Goal: Task Accomplishment & Management: Understand process/instructions

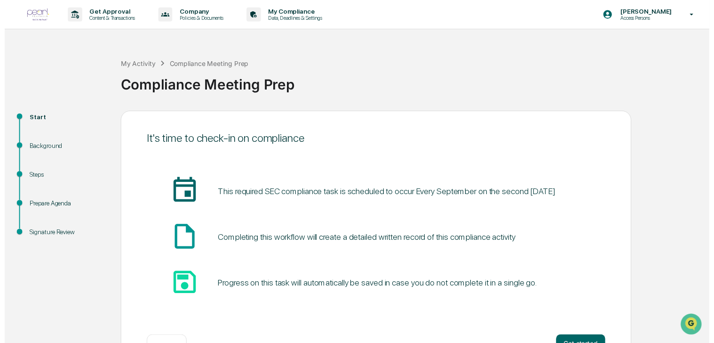
scroll to position [31, 0]
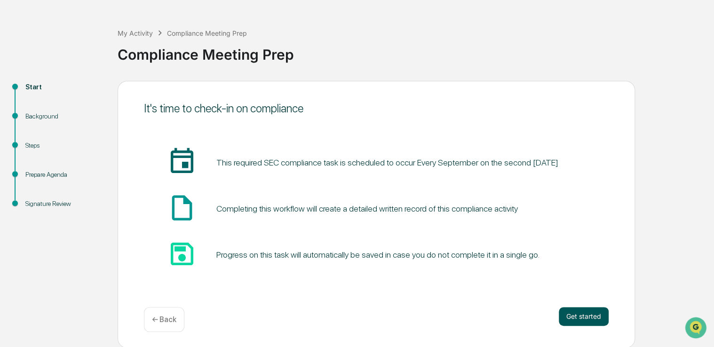
click at [574, 315] on button "Get started" at bounding box center [584, 316] width 50 height 19
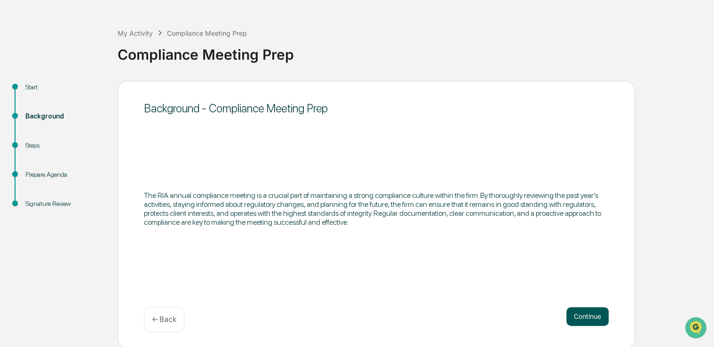
click at [580, 314] on button "Continue" at bounding box center [587, 316] width 42 height 19
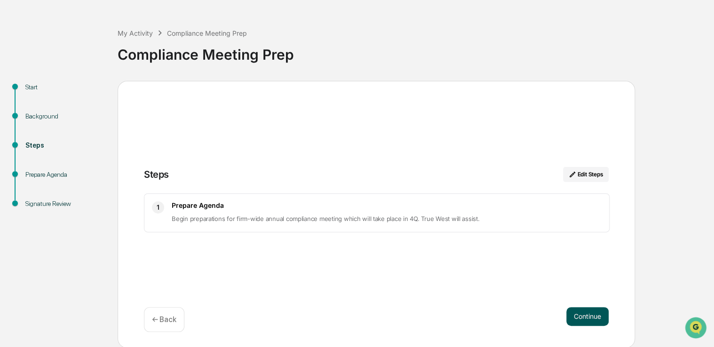
click at [596, 317] on button "Continue" at bounding box center [587, 316] width 42 height 19
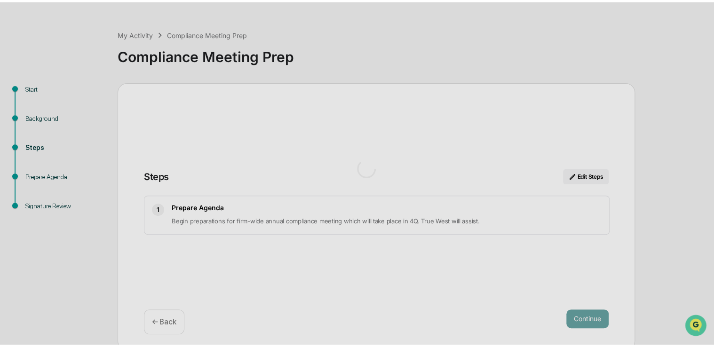
scroll to position [7, 0]
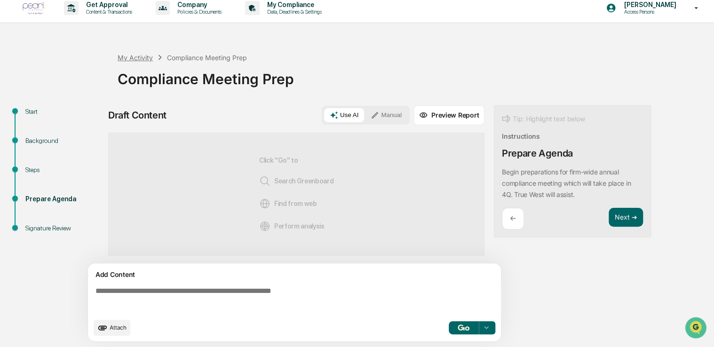
click at [129, 57] on div "My Activity" at bounding box center [135, 58] width 35 height 8
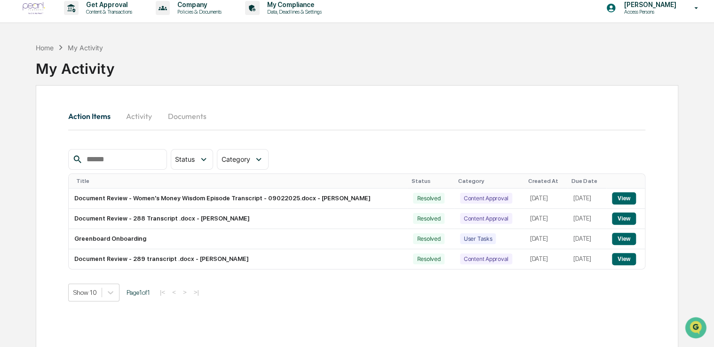
click at [143, 118] on button "Activity" at bounding box center [139, 116] width 42 height 23
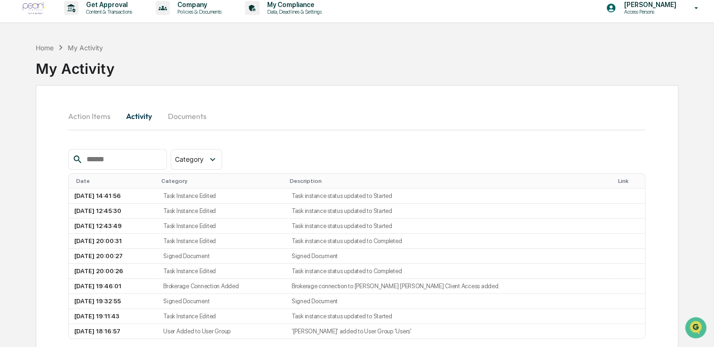
click at [170, 114] on button "Documents" at bounding box center [187, 116] width 54 height 23
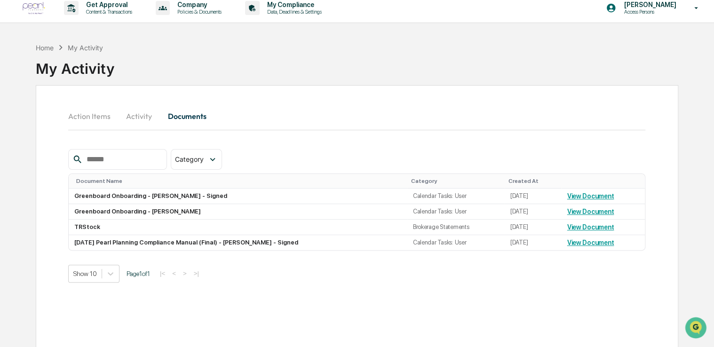
click at [97, 115] on button "Action Items" at bounding box center [93, 116] width 50 height 23
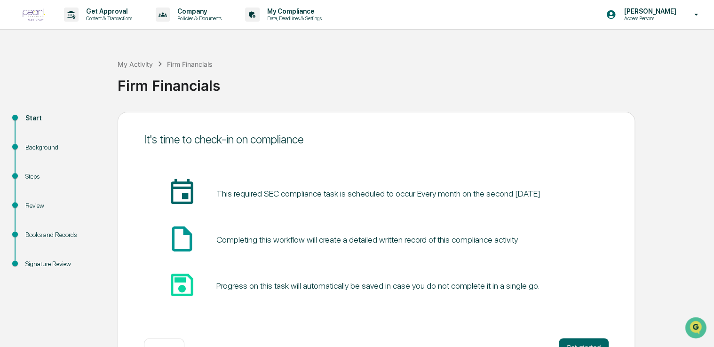
drag, startPoint x: 712, startPoint y: 165, endPoint x: 715, endPoint y: 223, distance: 57.4
click at [714, 223] on html "Get Approval Content & Transactions Company Policies & Documents My Compliance …" at bounding box center [357, 173] width 714 height 347
drag, startPoint x: 715, startPoint y: 223, endPoint x: 655, endPoint y: 245, distance: 63.7
click at [655, 245] on div "Start Background Steps Review Books and Records Signature Review It's time to c…" at bounding box center [357, 245] width 705 height 267
